Goal: Task Accomplishment & Management: Use online tool/utility

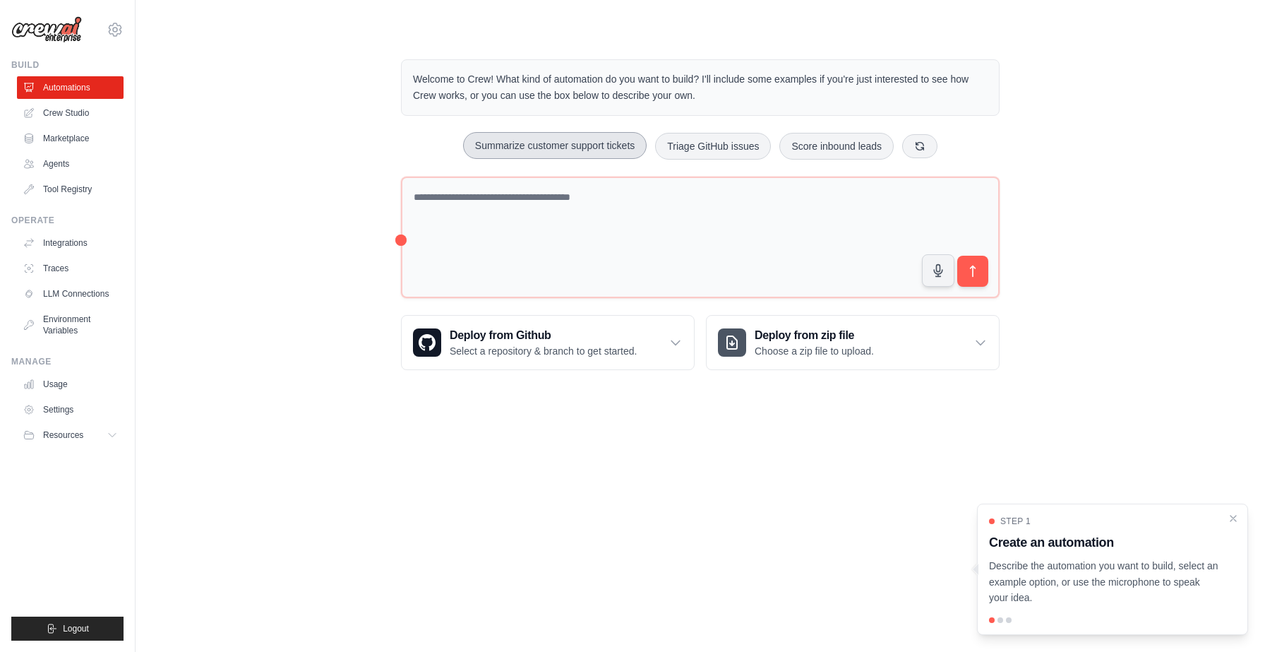
click at [611, 159] on button "Summarize customer support tickets" at bounding box center [555, 145] width 184 height 27
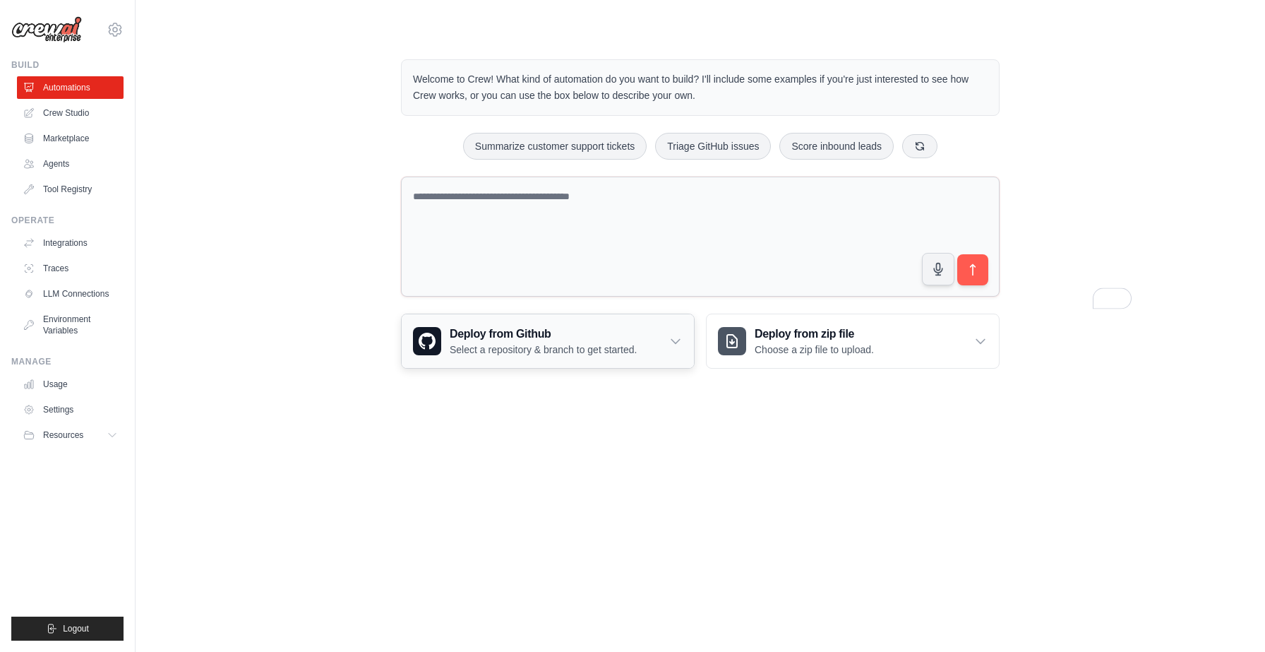
click at [694, 368] on div "Deploy from Github Select a repository & branch to get started." at bounding box center [548, 341] width 292 height 54
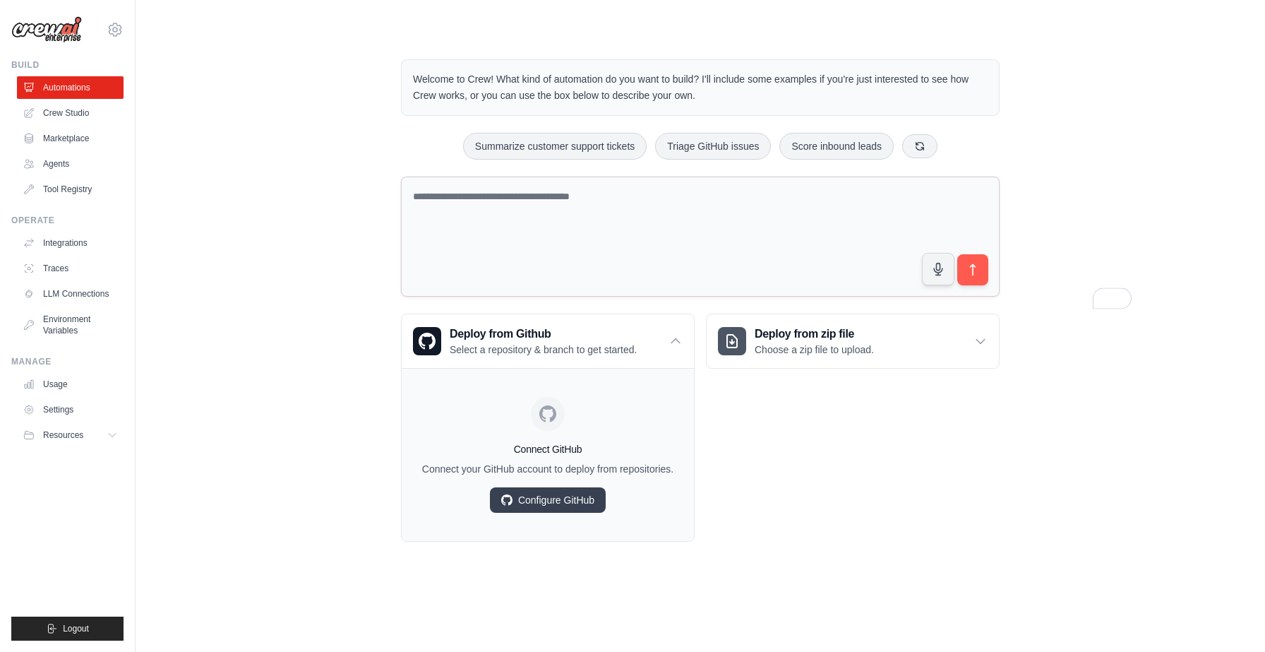
scroll to position [86, 0]
click at [865, 273] on textarea "To enrich screen reader interactions, please activate Accessibility in Grammarl…" at bounding box center [700, 236] width 599 height 121
click at [457, 342] on p "Select a repository & branch to get started." at bounding box center [543, 349] width 187 height 14
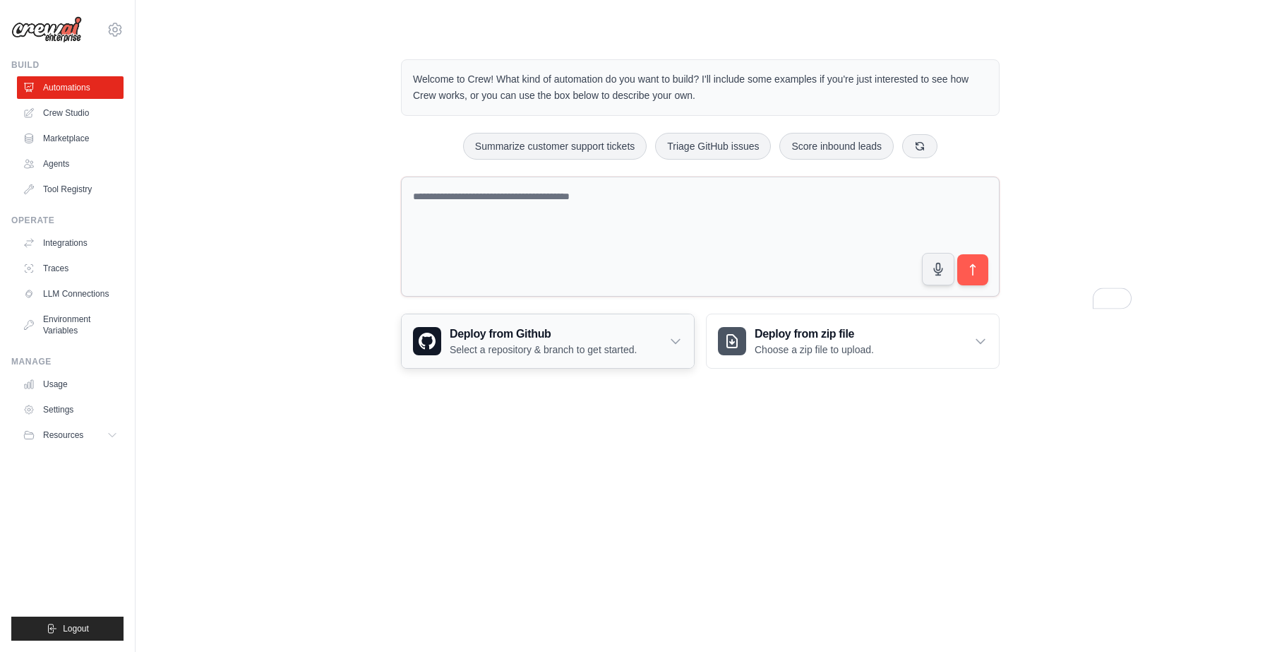
scroll to position [0, 0]
click at [460, 342] on h3 "Deploy from Github" at bounding box center [543, 333] width 187 height 17
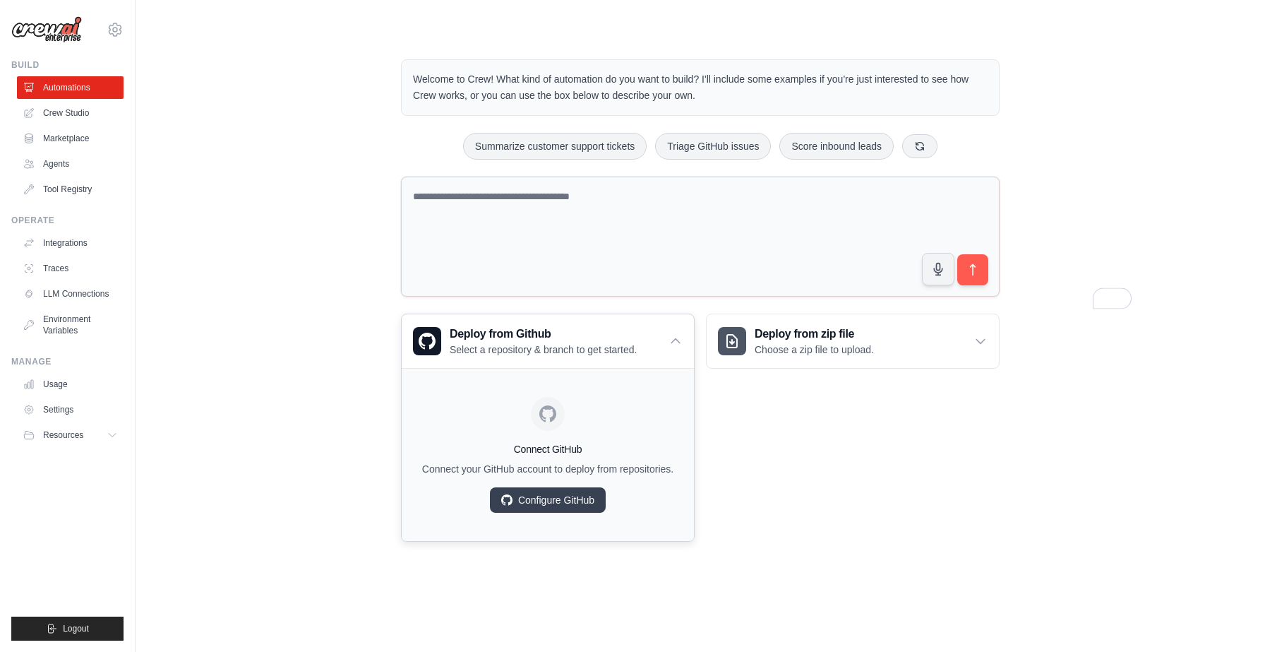
scroll to position [75, 0]
click at [543, 512] on link "Configure GitHub" at bounding box center [548, 499] width 116 height 25
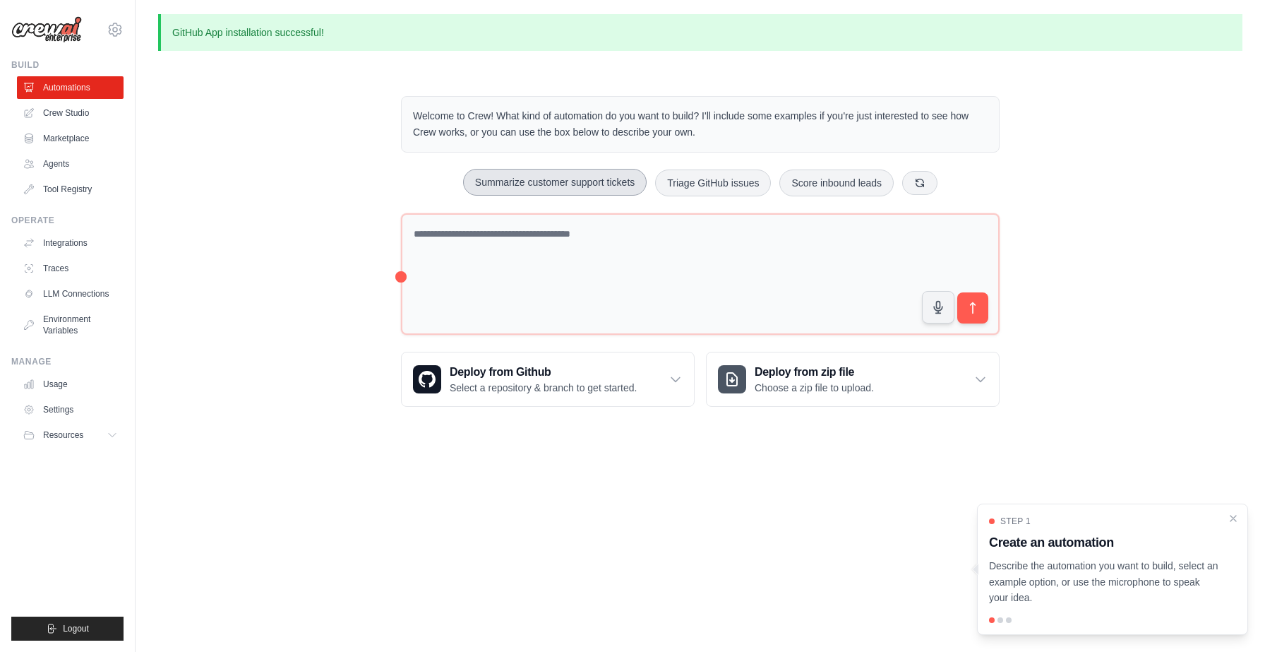
click at [542, 196] on button "Summarize customer support tickets" at bounding box center [555, 182] width 184 height 27
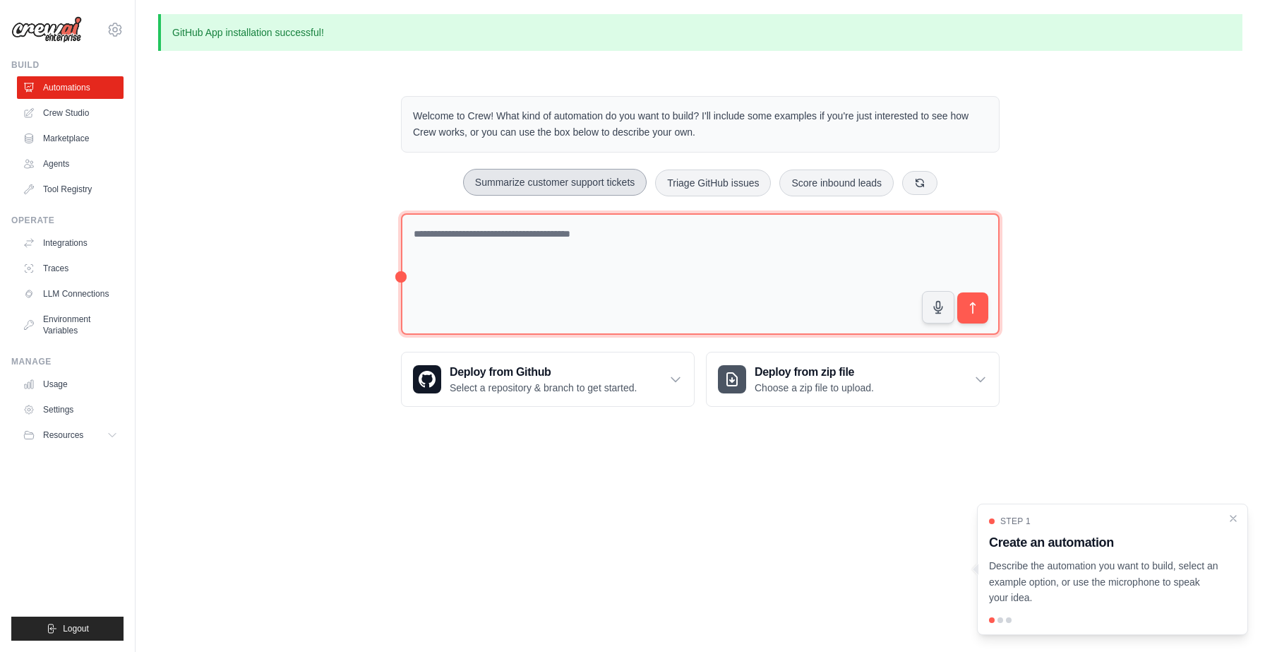
type textarea "**********"
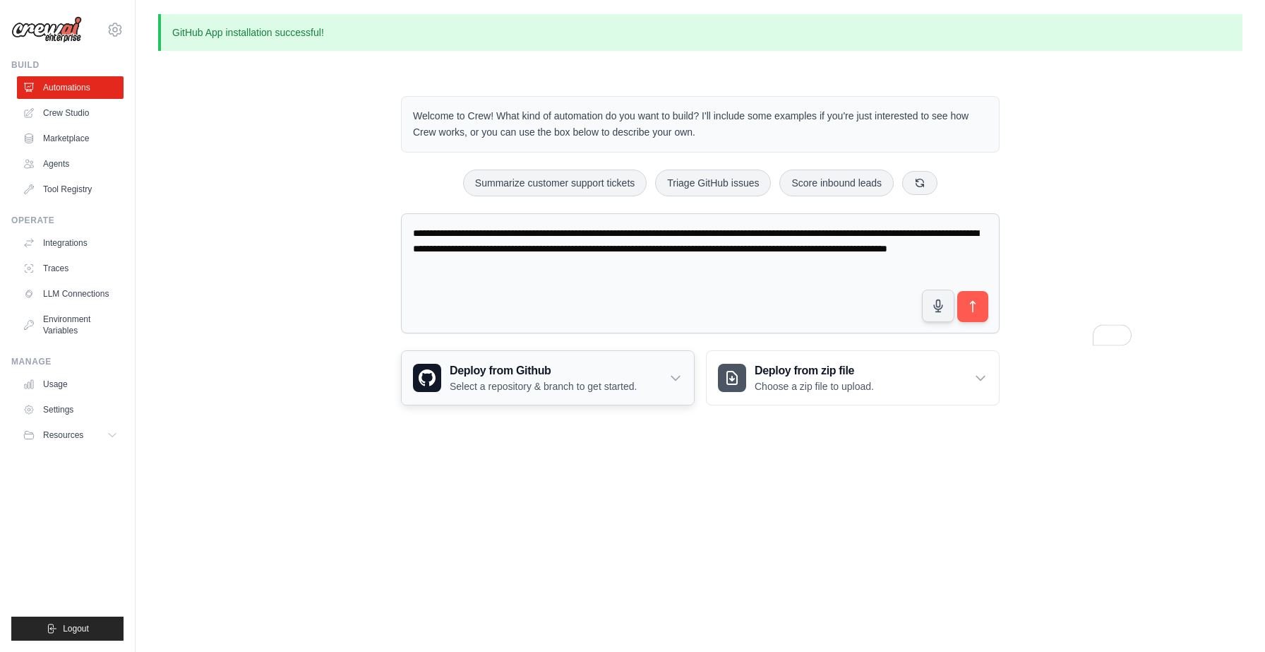
click at [540, 393] on p "Select a repository & branch to get started." at bounding box center [543, 386] width 187 height 14
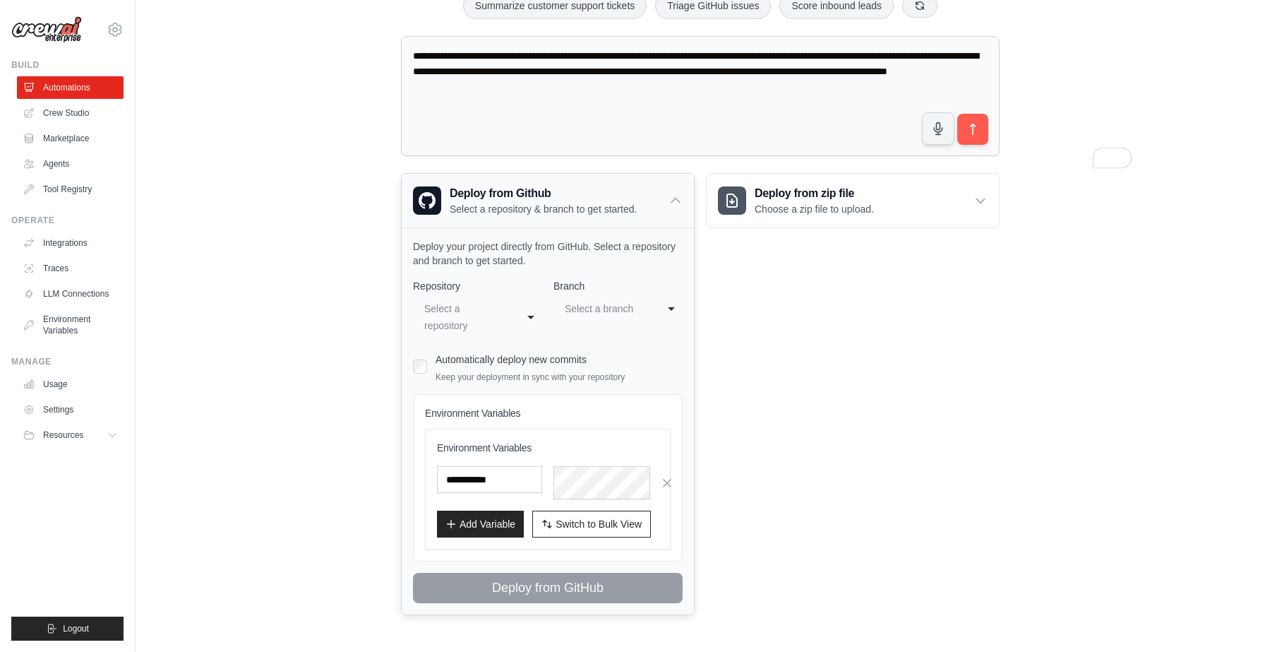
scroll to position [301, 0]
click at [513, 316] on div "**********" at bounding box center [477, 317] width 129 height 42
select select "*********"
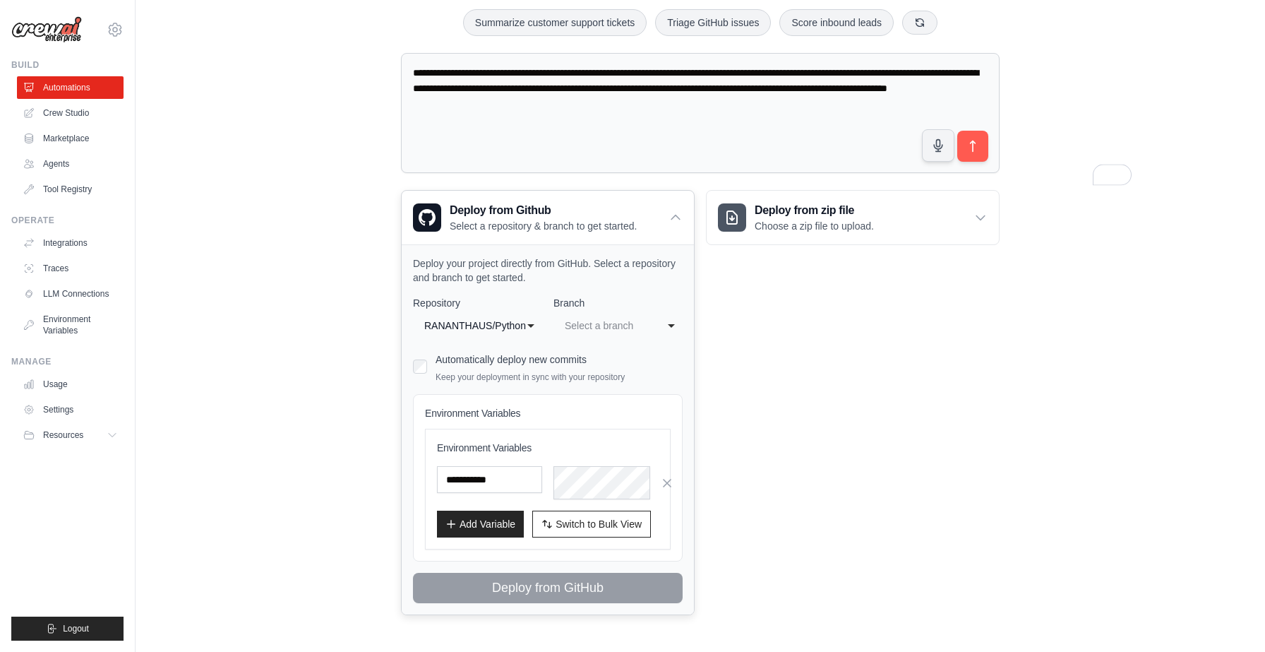
click at [621, 317] on div "Select a branch" at bounding box center [604, 325] width 78 height 17
click at [710, 400] on div "**********" at bounding box center [700, 402] width 599 height 425
click at [469, 510] on button "Add Variable" at bounding box center [480, 523] width 87 height 27
click at [481, 354] on label "Automatically deploy new commits" at bounding box center [511, 359] width 151 height 11
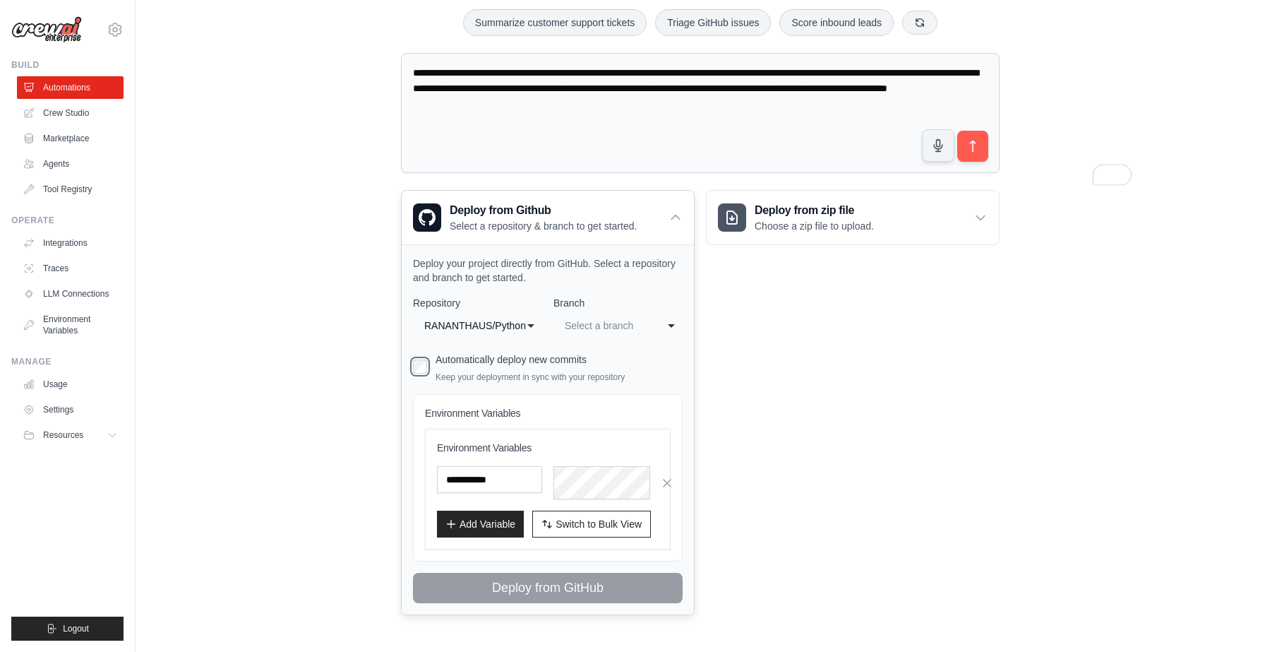
click at [643, 317] on div "Select a branch" at bounding box center [604, 325] width 78 height 17
click at [668, 244] on div "**********" at bounding box center [548, 429] width 292 height 370
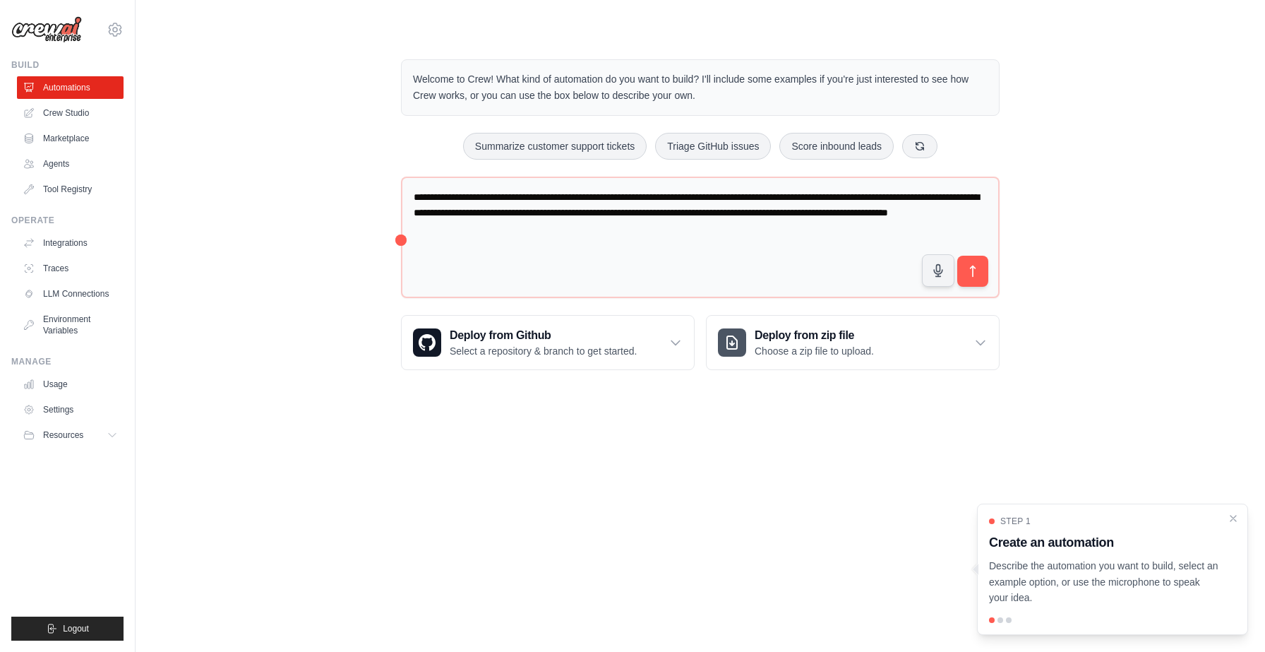
click at [997, 617] on div at bounding box center [1000, 620] width 6 height 6
click at [90, 150] on link "Marketplace" at bounding box center [71, 138] width 107 height 23
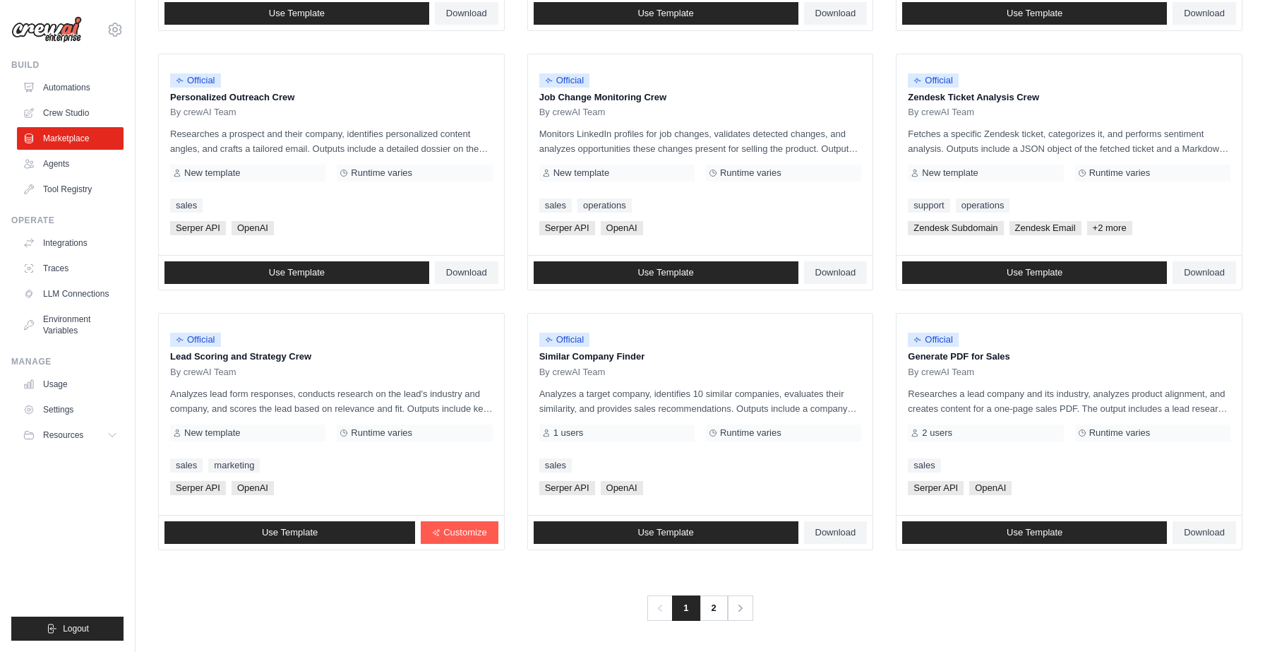
scroll to position [981, 0]
click at [729, 600] on link "2" at bounding box center [715, 607] width 28 height 25
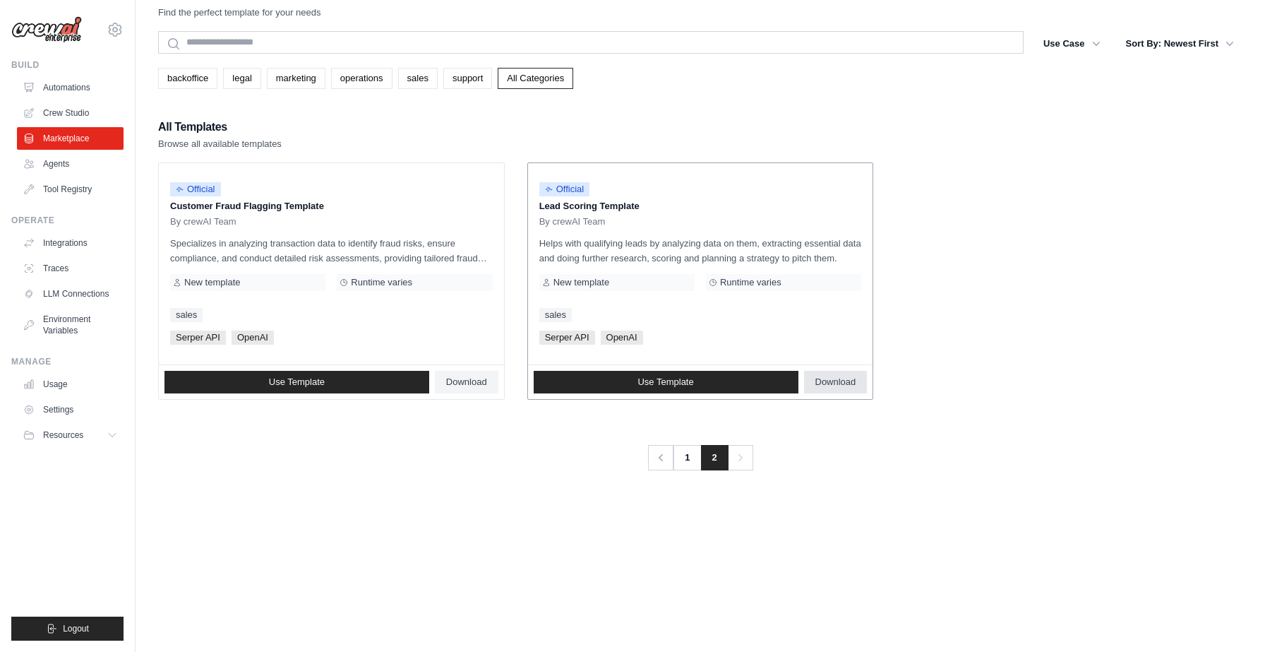
scroll to position [35, 0]
click at [700, 470] on link "1" at bounding box center [688, 457] width 28 height 25
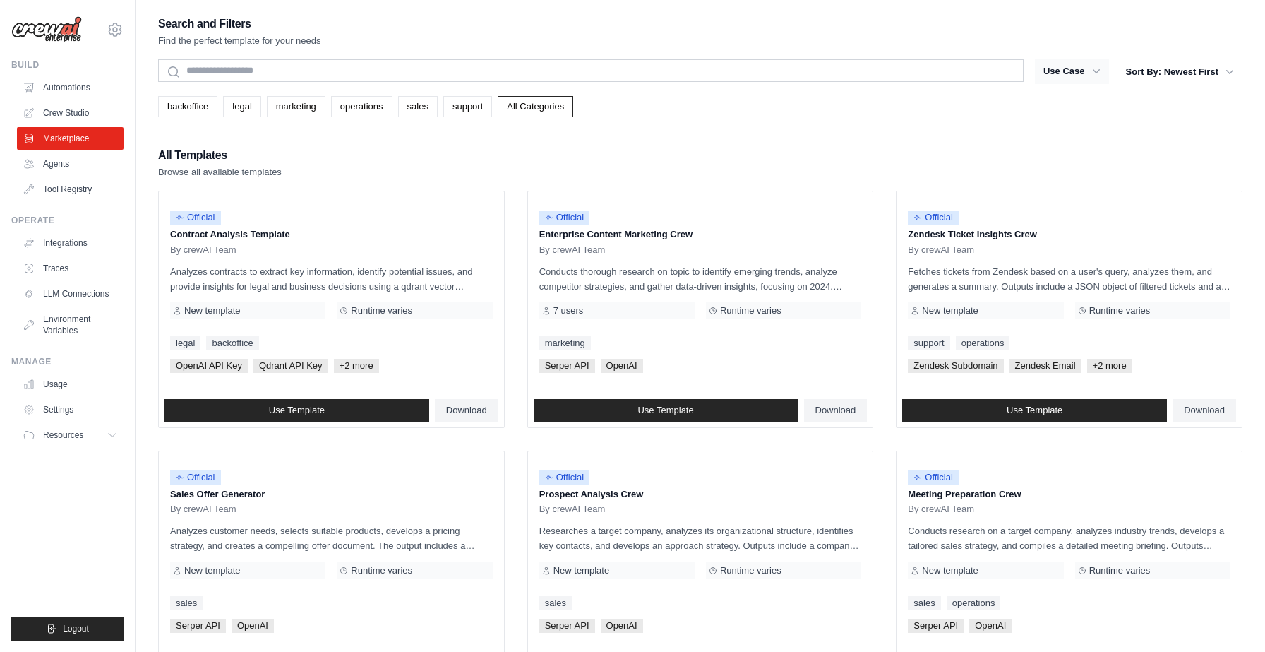
click at [1093, 73] on icon "button" at bounding box center [1096, 71] width 7 height 4
